Goal: Task Accomplishment & Management: Use online tool/utility

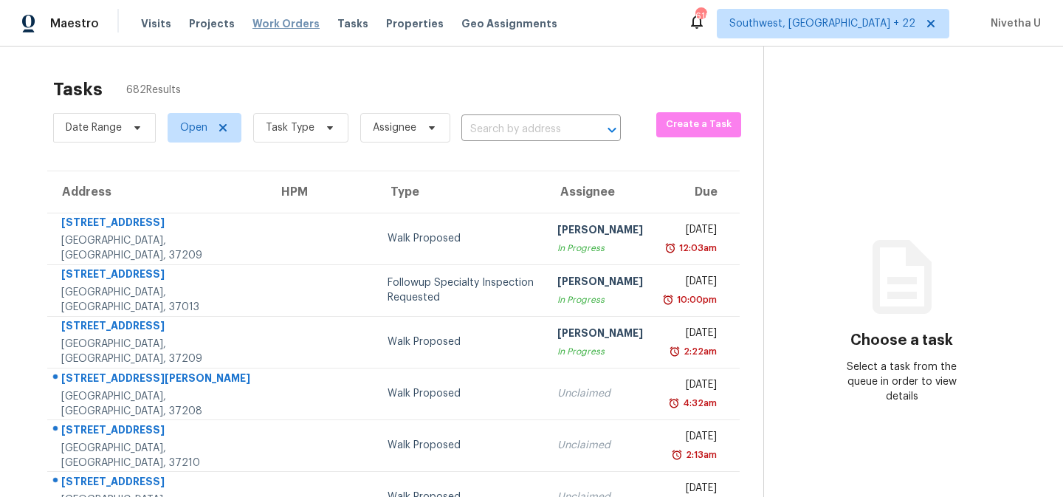
click at [278, 30] on span "Work Orders" at bounding box center [285, 23] width 67 height 15
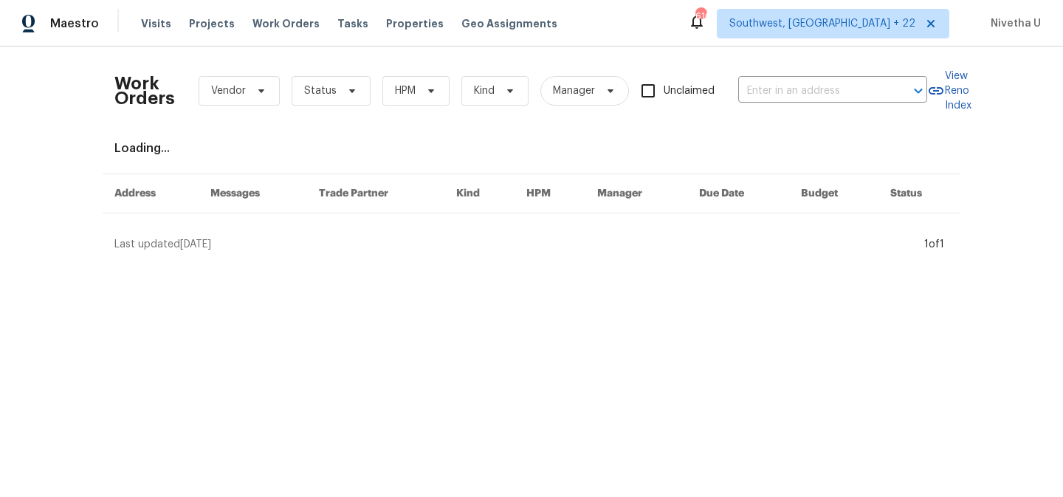
click at [892, 43] on div "Maestro Visits Projects Work Orders Tasks Properties Geo Assignments [STREET_AD…" at bounding box center [531, 23] width 1063 height 47
click at [890, 32] on span "Southwest, [GEOGRAPHIC_DATA] + 22" at bounding box center [833, 24] width 233 height 30
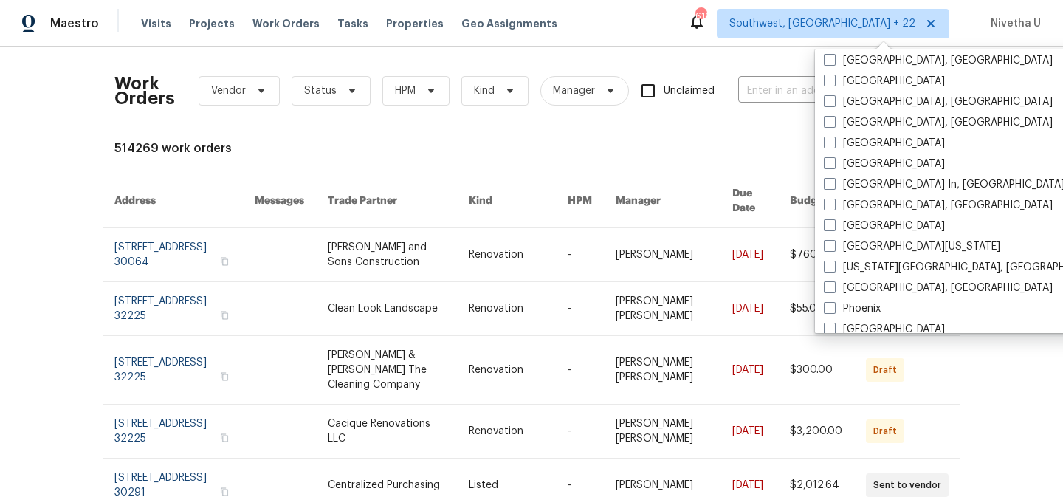
scroll to position [732, 0]
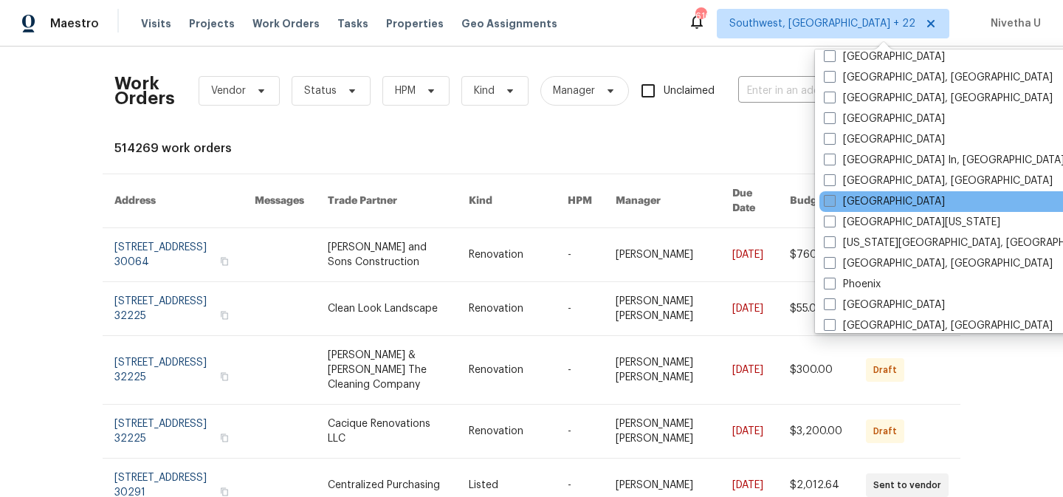
click at [857, 201] on label "[GEOGRAPHIC_DATA]" at bounding box center [884, 201] width 121 height 15
click at [833, 201] on input "[GEOGRAPHIC_DATA]" at bounding box center [829, 199] width 10 height 10
checkbox input "true"
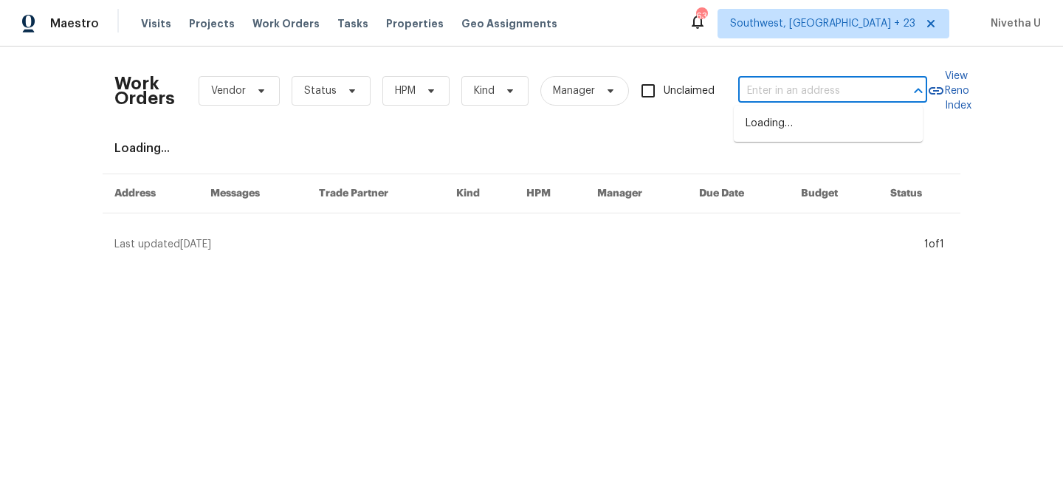
click at [753, 83] on input "text" at bounding box center [812, 91] width 148 height 23
paste input "[STREET_ADDRESS][PERSON_NAME][PERSON_NAME]"
type input "[STREET_ADDRESS][PERSON_NAME][PERSON_NAME]"
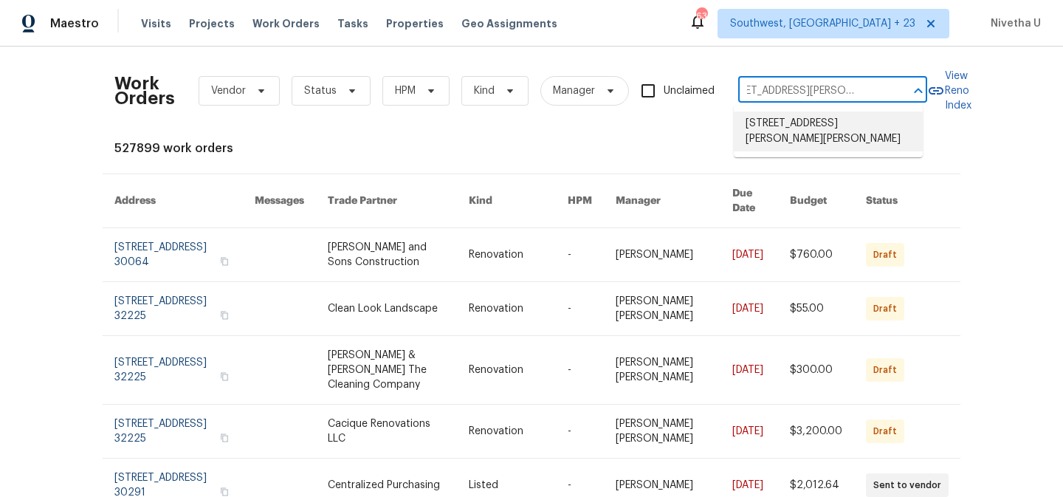
click at [762, 136] on li "[STREET_ADDRESS][PERSON_NAME][PERSON_NAME]" at bounding box center [828, 131] width 189 height 40
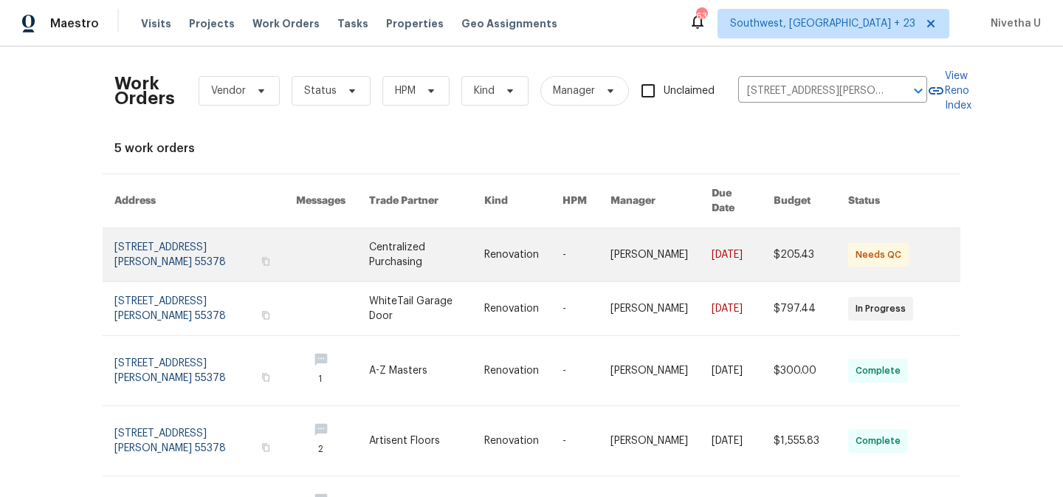
click at [148, 244] on link at bounding box center [205, 254] width 182 height 53
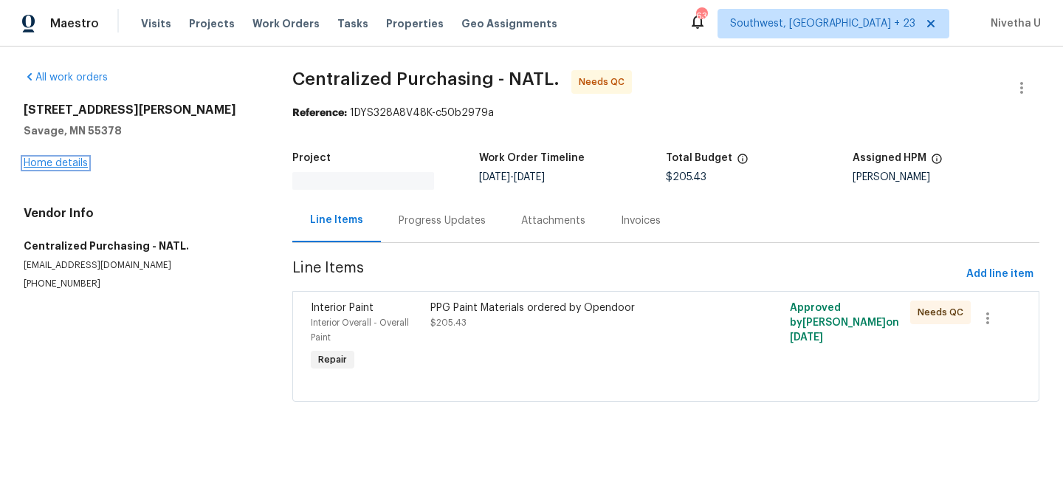
click at [33, 165] on link "Home details" at bounding box center [56, 163] width 64 height 10
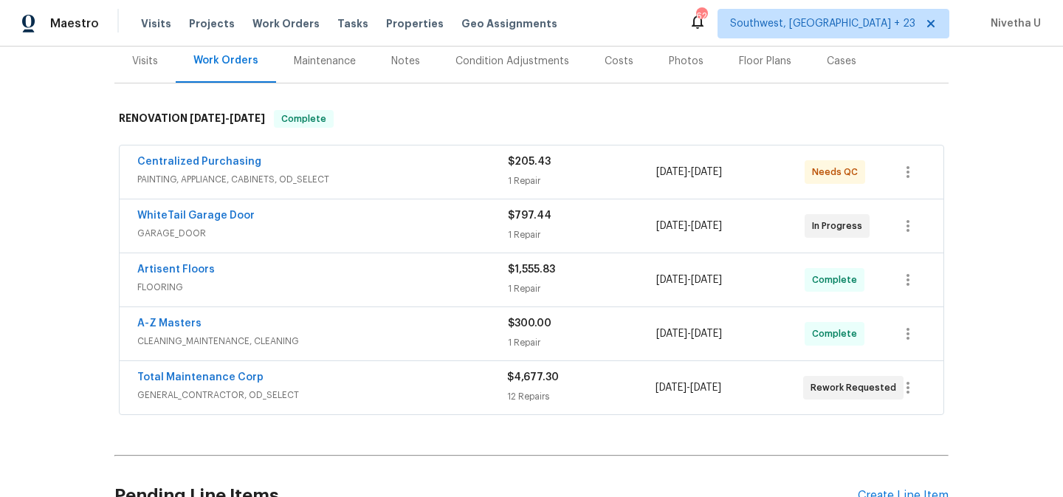
scroll to position [344, 0]
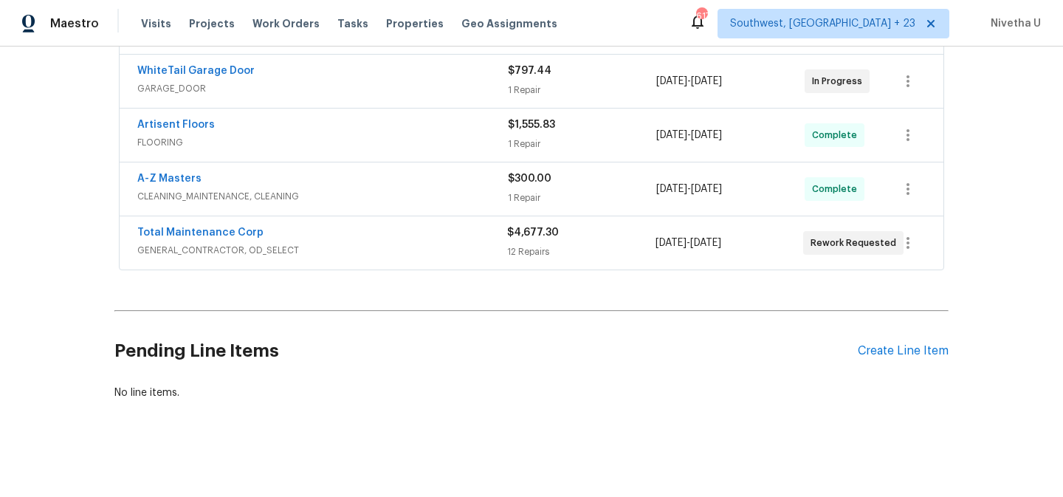
click at [407, 243] on span "GENERAL_CONTRACTOR, OD_SELECT" at bounding box center [322, 250] width 370 height 15
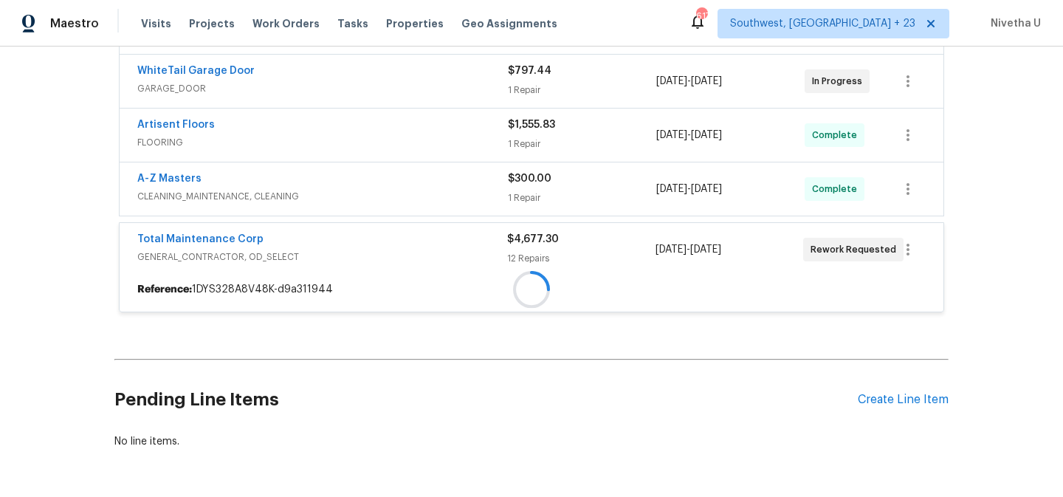
click at [407, 249] on span "GENERAL_CONTRACTOR, OD_SELECT" at bounding box center [322, 256] width 370 height 15
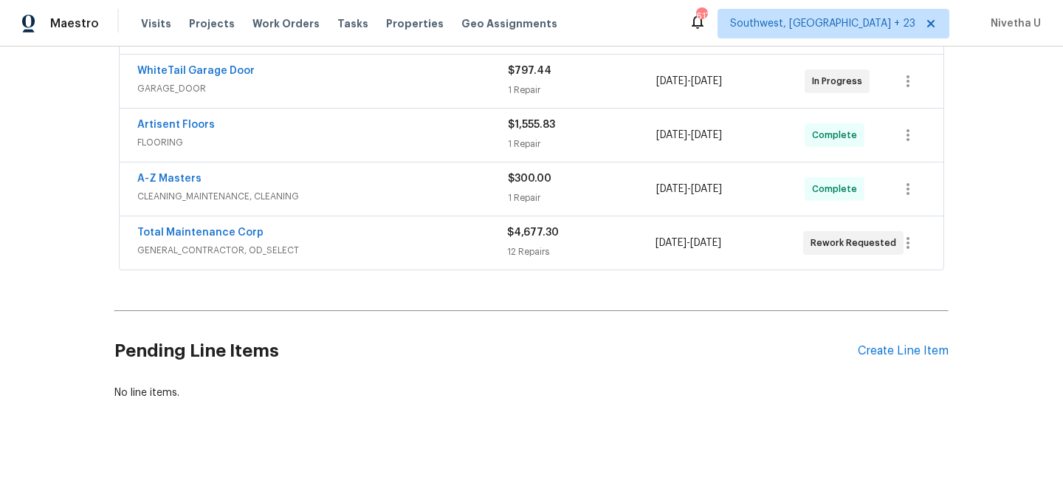
click at [407, 243] on span "GENERAL_CONTRACTOR, OD_SELECT" at bounding box center [322, 250] width 370 height 15
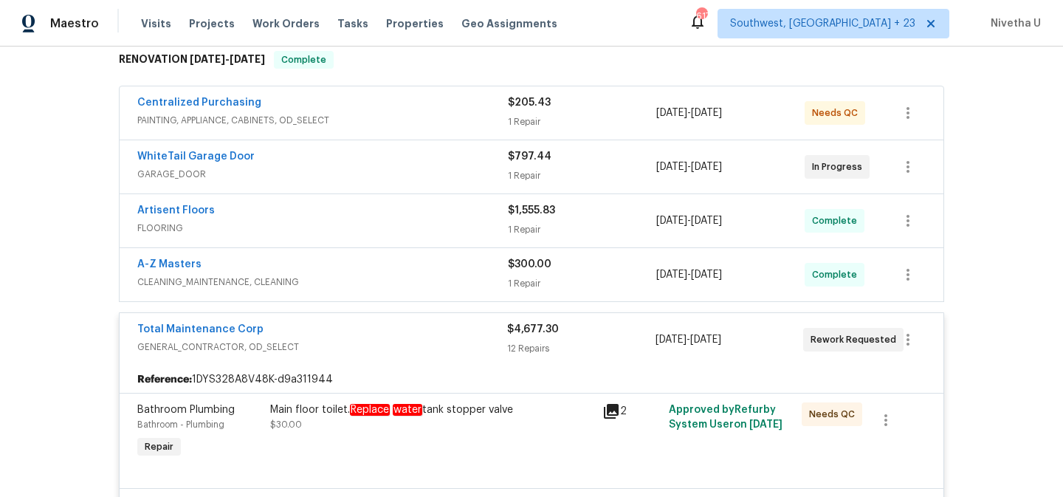
scroll to position [257, 0]
click at [413, 341] on span "GENERAL_CONTRACTOR, OD_SELECT" at bounding box center [322, 348] width 370 height 15
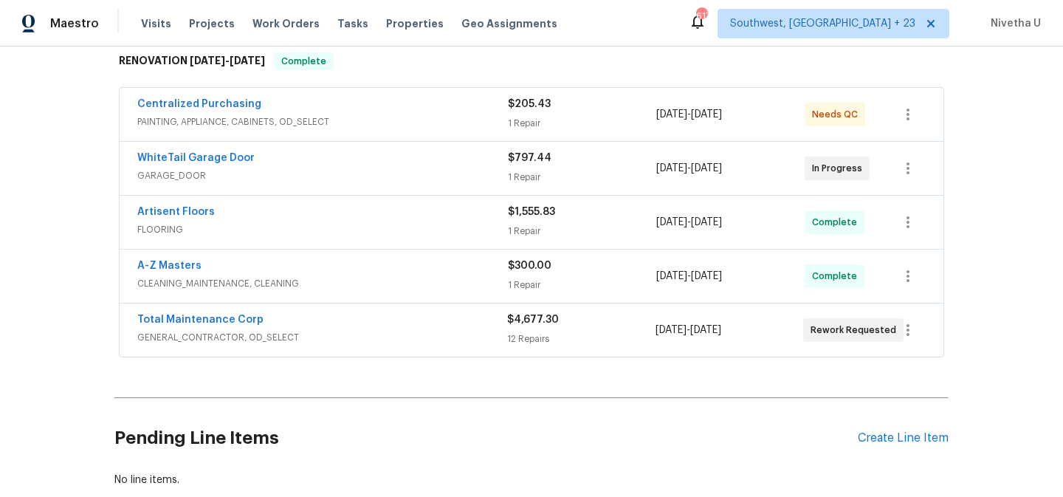
click at [394, 258] on div "A-Z Masters" at bounding box center [322, 267] width 371 height 18
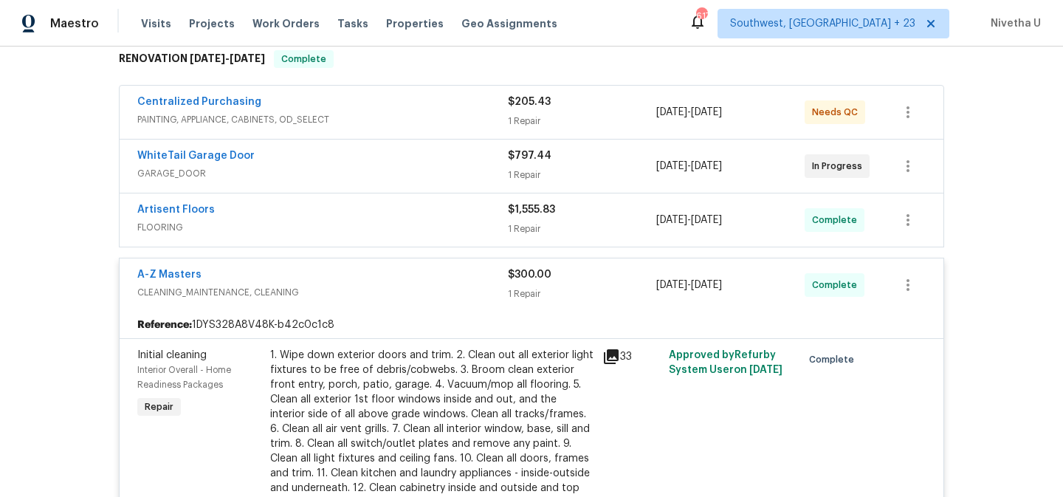
scroll to position [261, 0]
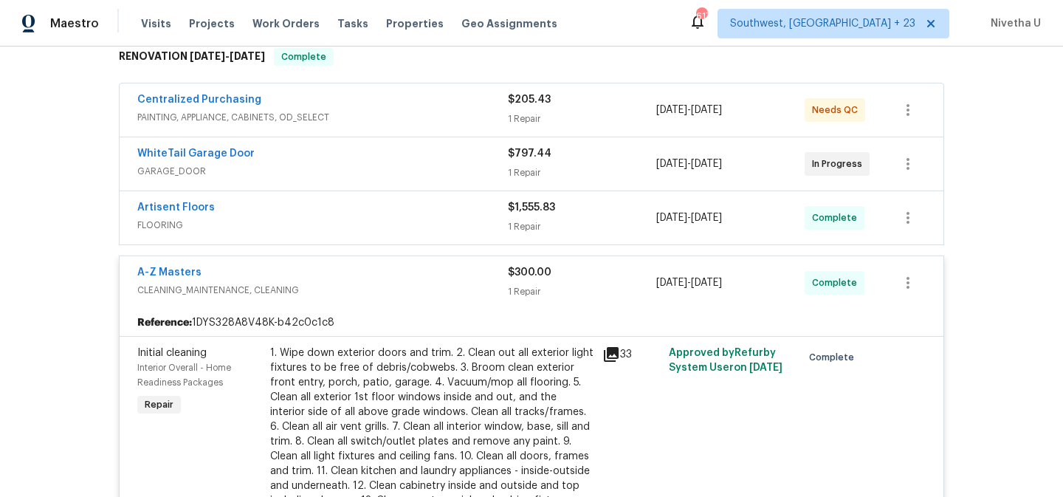
click at [394, 266] on div "A-Z Masters" at bounding box center [322, 274] width 371 height 18
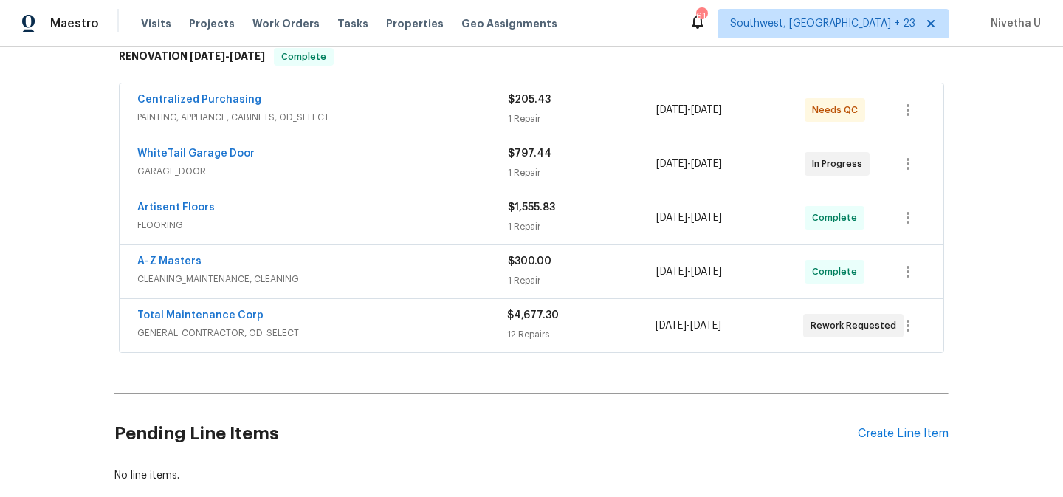
click at [370, 218] on span "FLOORING" at bounding box center [322, 225] width 371 height 15
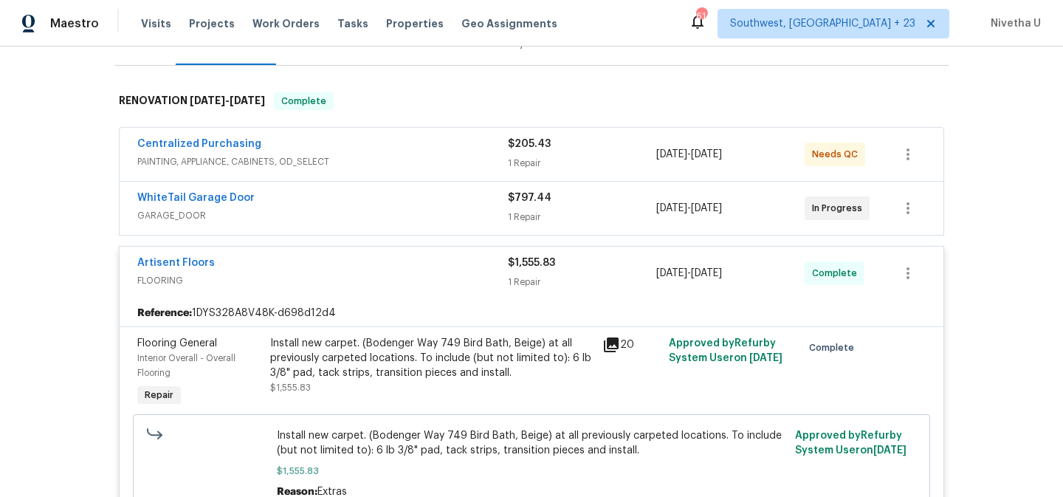
scroll to position [202, 0]
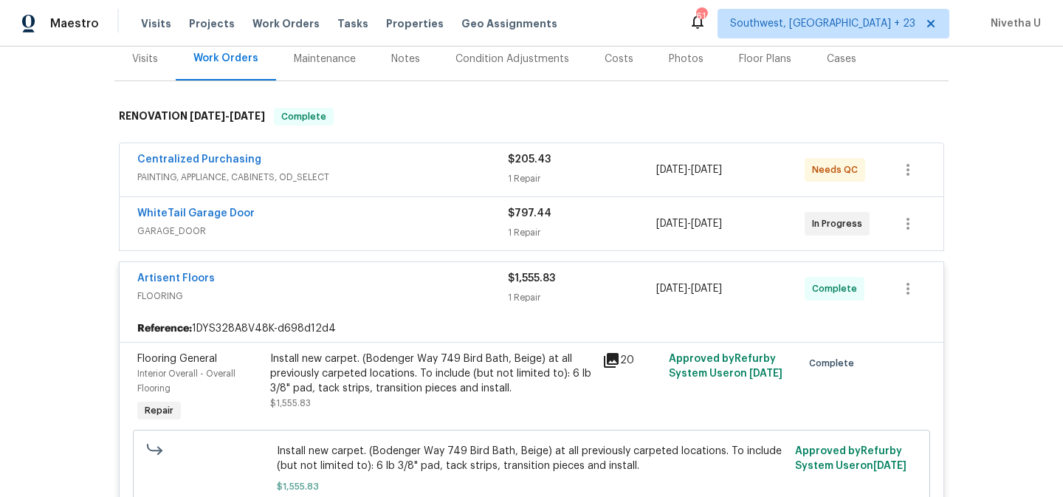
click at [431, 271] on div "Artisent Floors" at bounding box center [322, 280] width 371 height 18
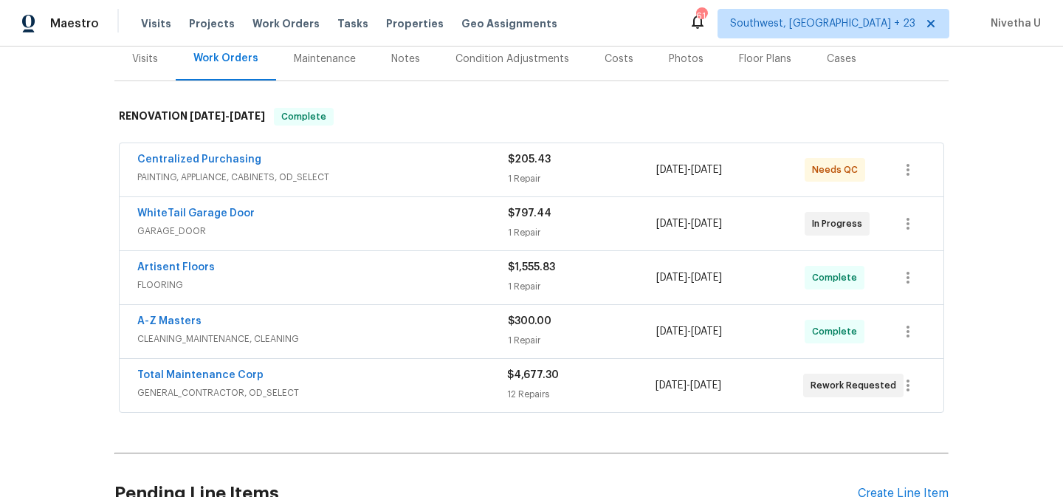
click at [407, 206] on div "WhiteTail Garage Door" at bounding box center [322, 215] width 371 height 18
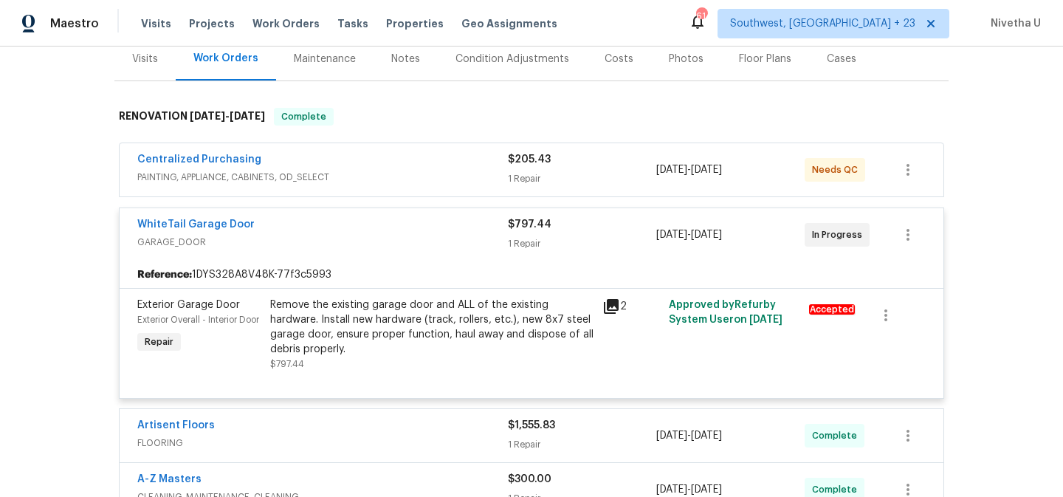
click at [390, 235] on span "GARAGE_DOOR" at bounding box center [322, 242] width 371 height 15
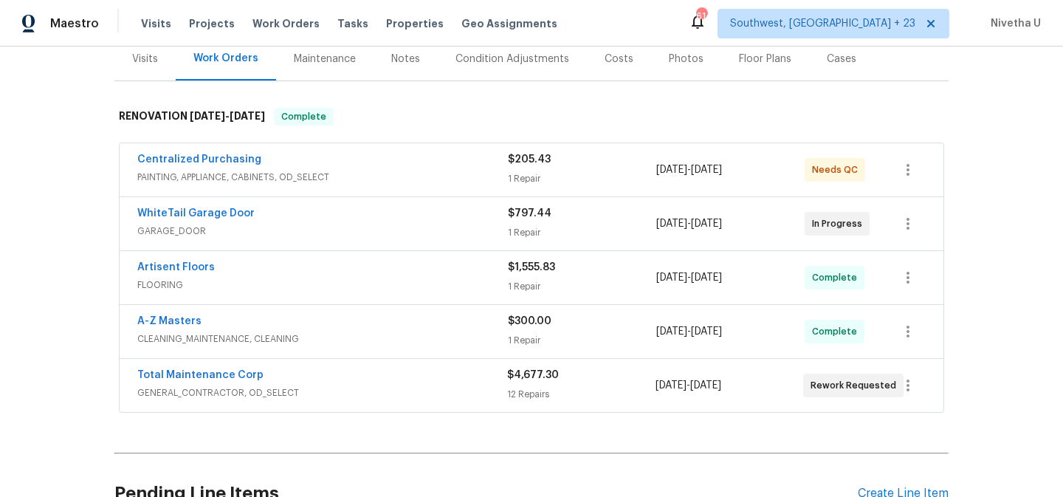
click at [387, 170] on span "PAINTING, APPLIANCE, CABINETS, OD_SELECT" at bounding box center [322, 177] width 371 height 15
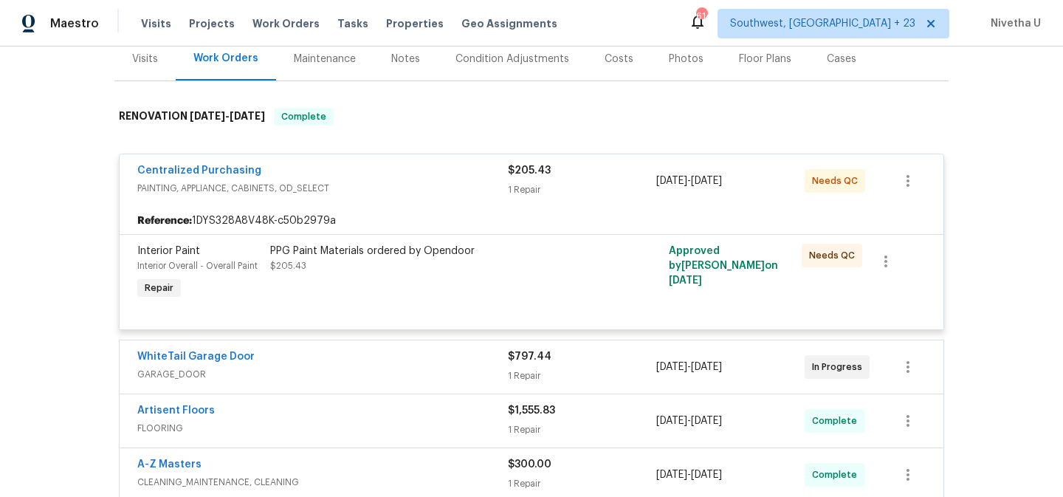
click at [387, 164] on div "Centralized Purchasing" at bounding box center [322, 172] width 371 height 18
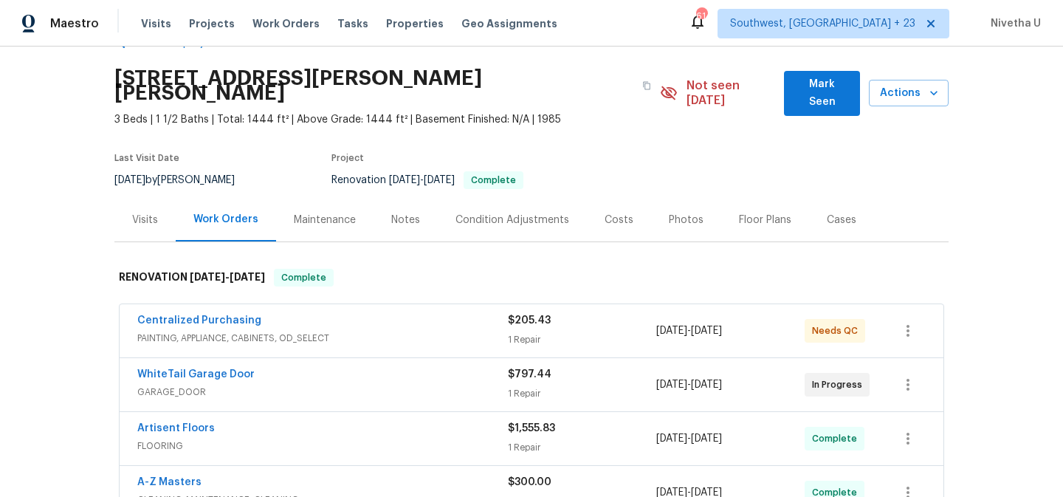
scroll to position [40, 0]
